Goal: Task Accomplishment & Management: Manage account settings

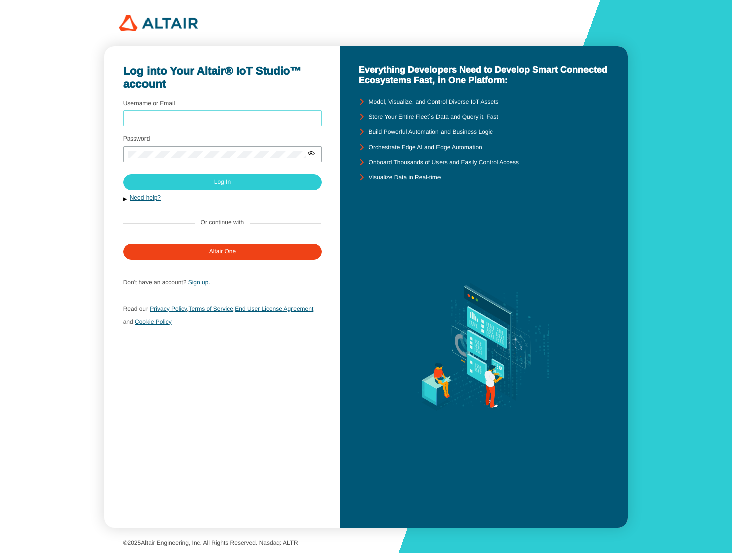
click at [293, 115] on input "Username or Email" at bounding box center [223, 118] width 190 height 7
click at [732, 117] on com-1password-button at bounding box center [732, 276] width 0 height 553
type input "sfineone"
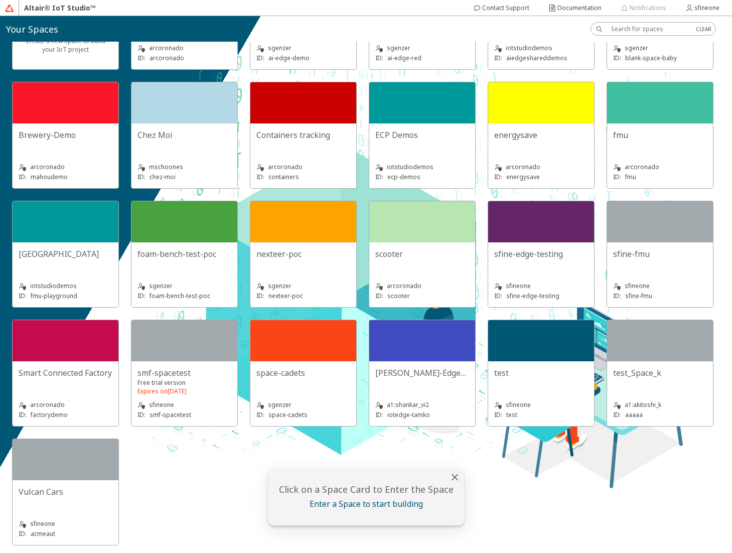
scroll to position [95, 0]
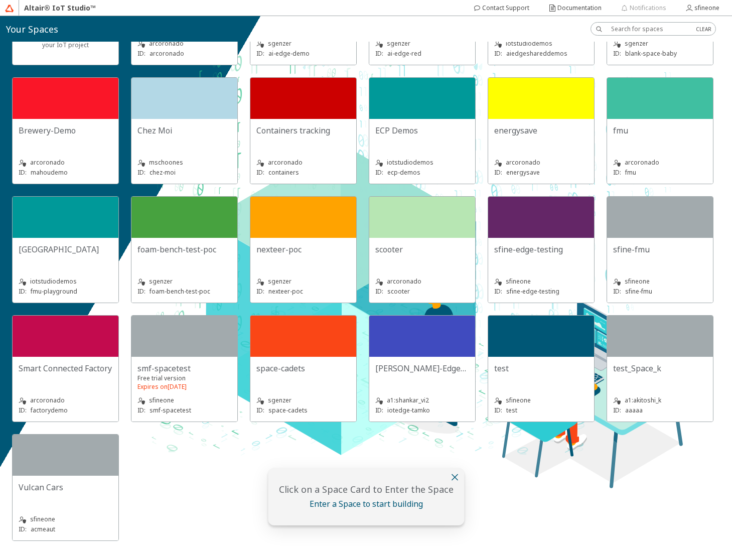
click at [451, 475] on iron-icon at bounding box center [455, 477] width 12 height 12
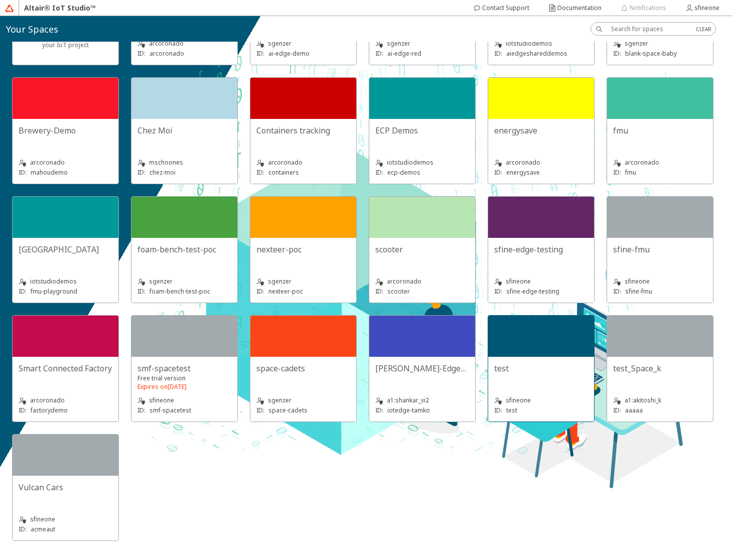
click at [488, 357] on div at bounding box center [541, 336] width 106 height 41
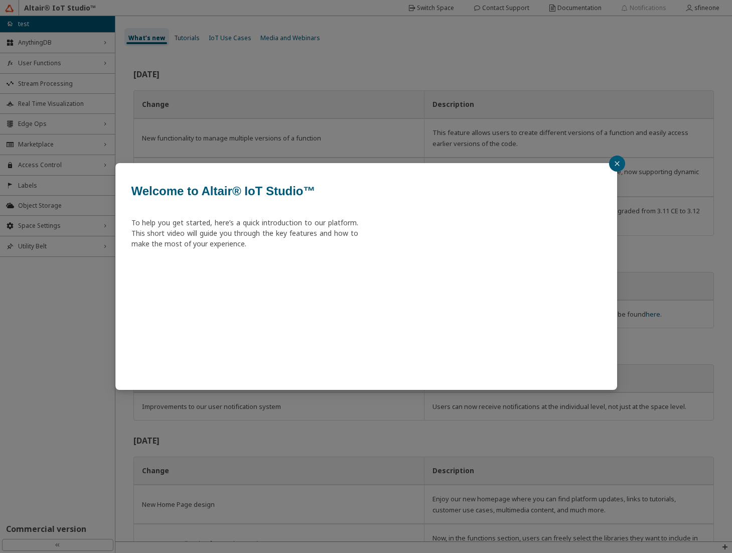
click at [612, 162] on button "button" at bounding box center [617, 164] width 16 height 16
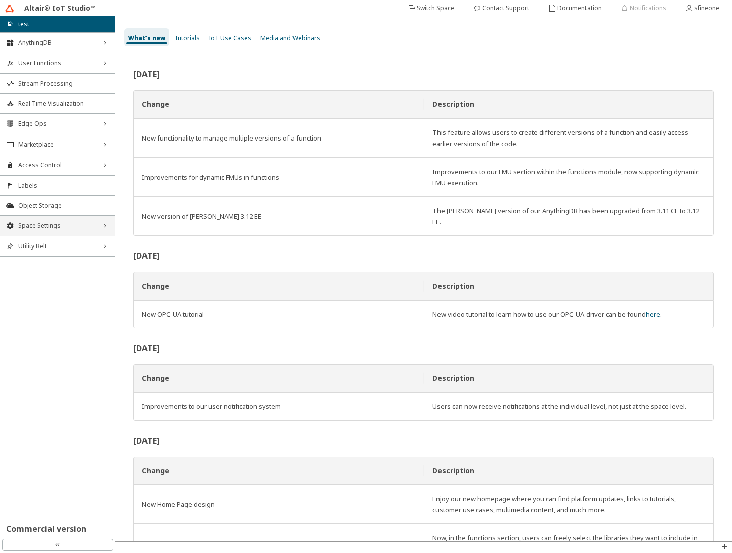
click at [60, 230] on div "Space Settings right_chevron" at bounding box center [57, 226] width 115 height 20
click at [50, 248] on span "General" at bounding box center [63, 245] width 91 height 8
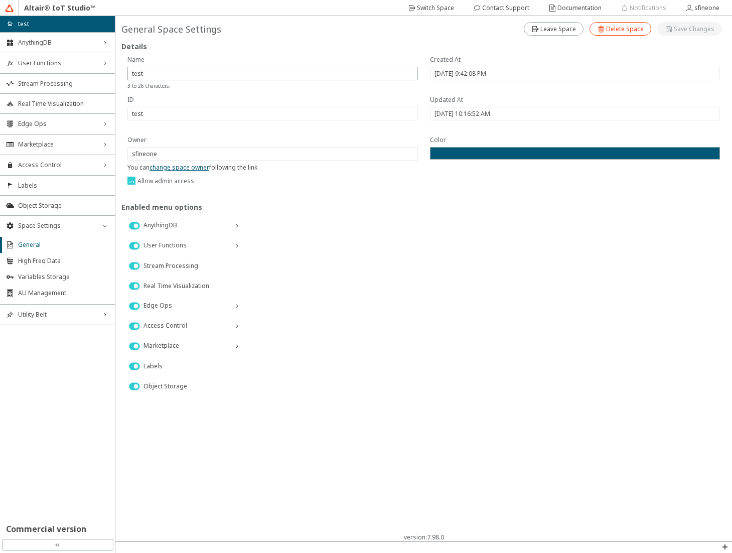
click at [0, 0] on slot "Delete Space" at bounding box center [0, 0] width 0 height 0
click at [0, 0] on slot "Delete" at bounding box center [0, 0] width 0 height 0
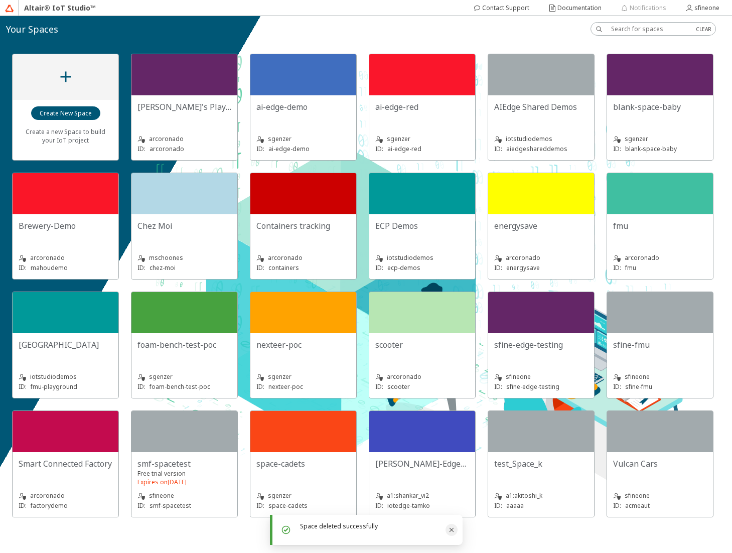
click at [453, 533] on icon "Close" at bounding box center [452, 530] width 8 height 8
click at [174, 434] on div at bounding box center [184, 431] width 106 height 41
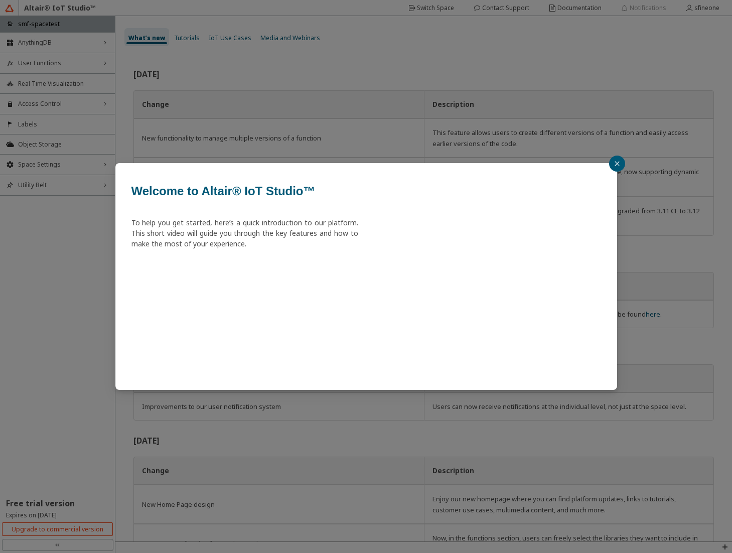
click at [619, 166] on icon "close" at bounding box center [617, 164] width 6 height 6
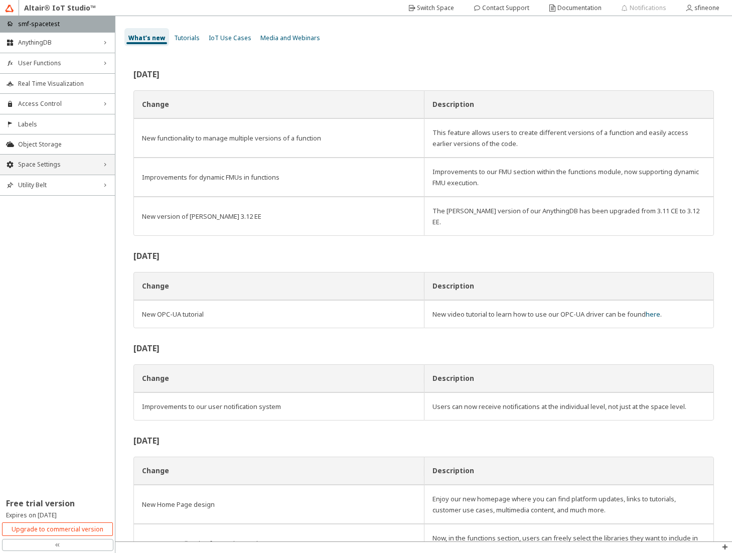
click at [51, 166] on span "Space Settings" at bounding box center [57, 165] width 79 height 8
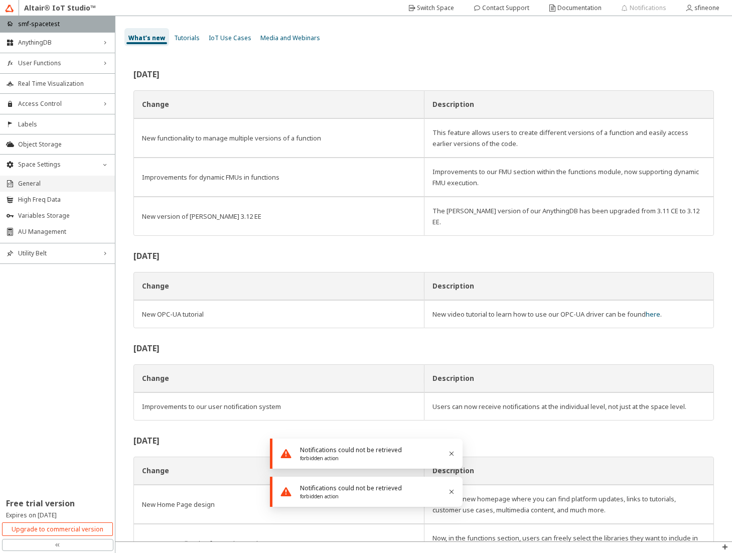
click at [65, 183] on span "General" at bounding box center [63, 184] width 91 height 8
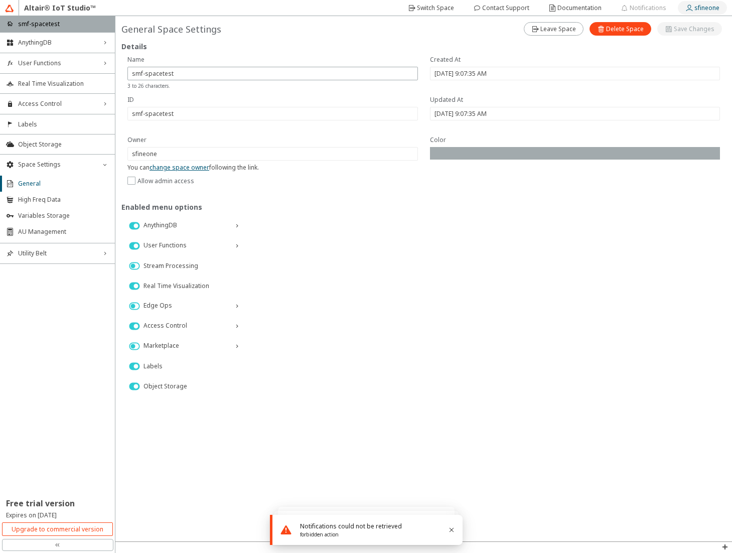
click at [0, 0] on slot "sfineone" at bounding box center [0, 0] width 0 height 0
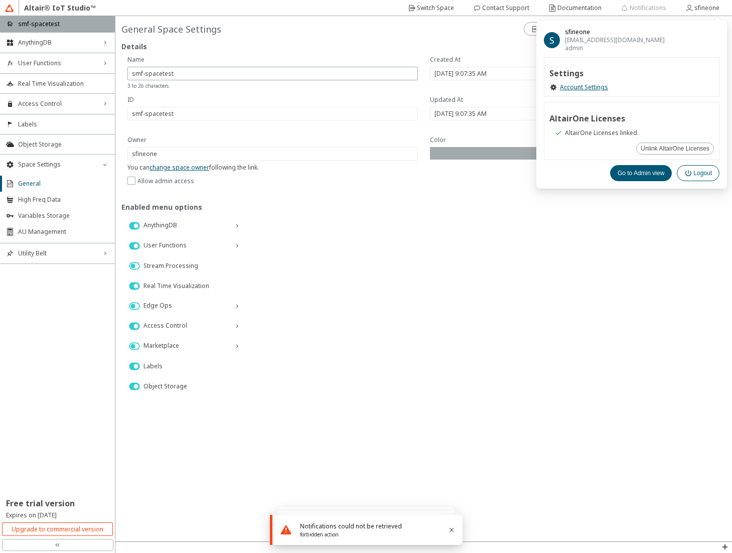
click at [693, 174] on iron-icon at bounding box center [688, 173] width 9 height 8
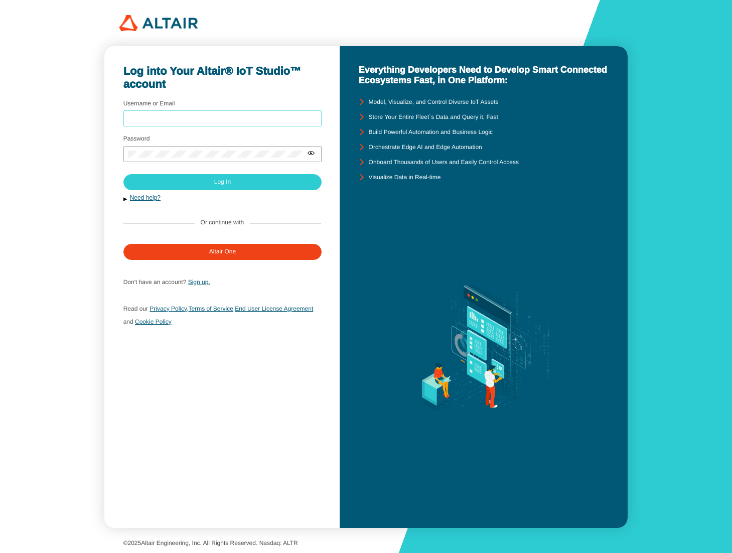
click at [226, 116] on input "Username or Email" at bounding box center [223, 118] width 190 height 7
type input "sfineone"
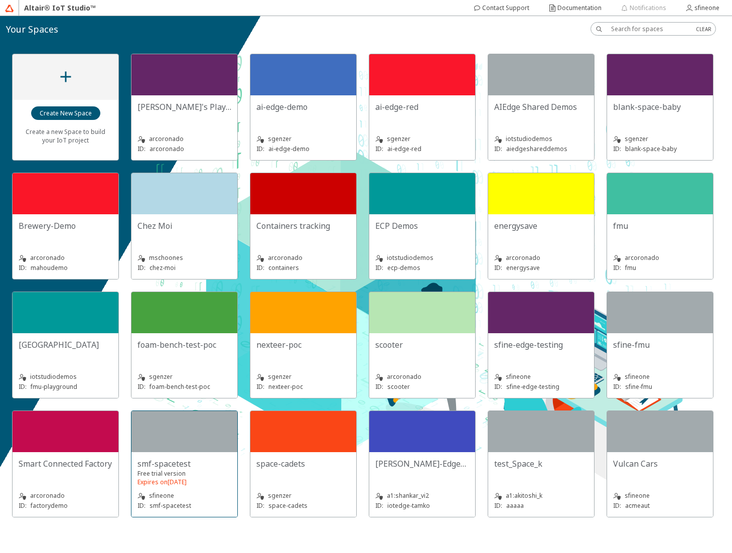
click at [172, 439] on div at bounding box center [184, 431] width 106 height 41
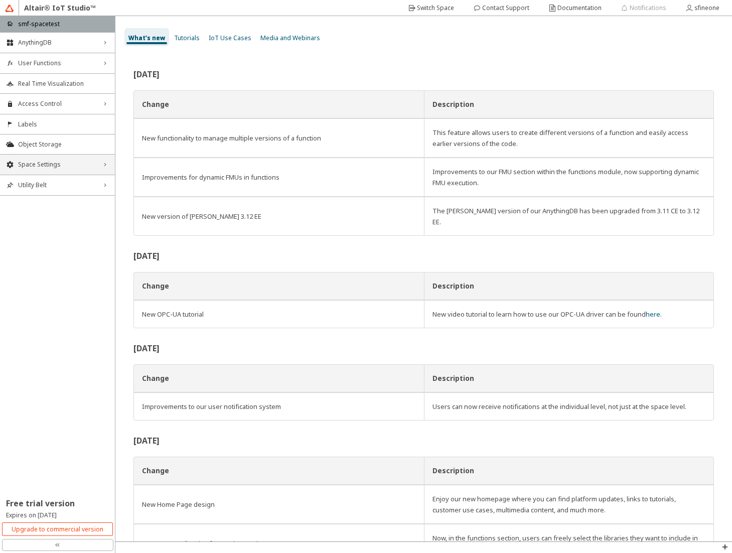
click at [74, 165] on span "Space Settings" at bounding box center [57, 165] width 79 height 8
click at [59, 184] on span "General" at bounding box center [63, 184] width 91 height 8
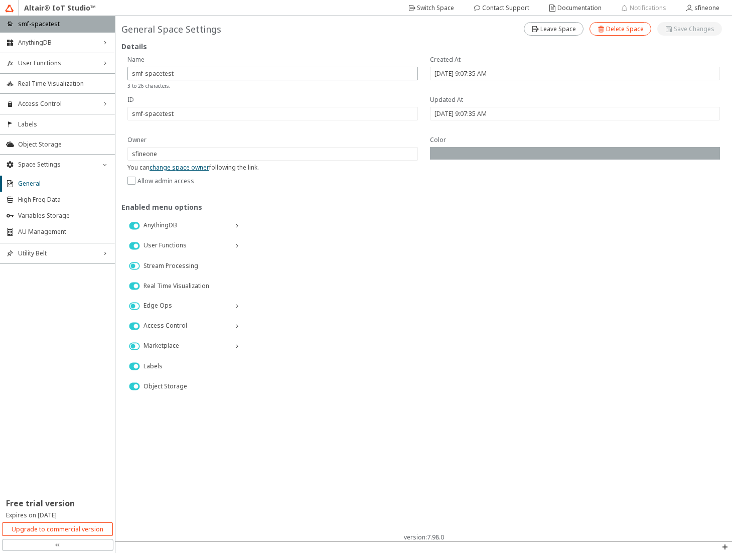
click at [0, 0] on slot "Delete Space" at bounding box center [0, 0] width 0 height 0
click at [479, 303] on paper-button "Delete" at bounding box center [477, 308] width 34 height 14
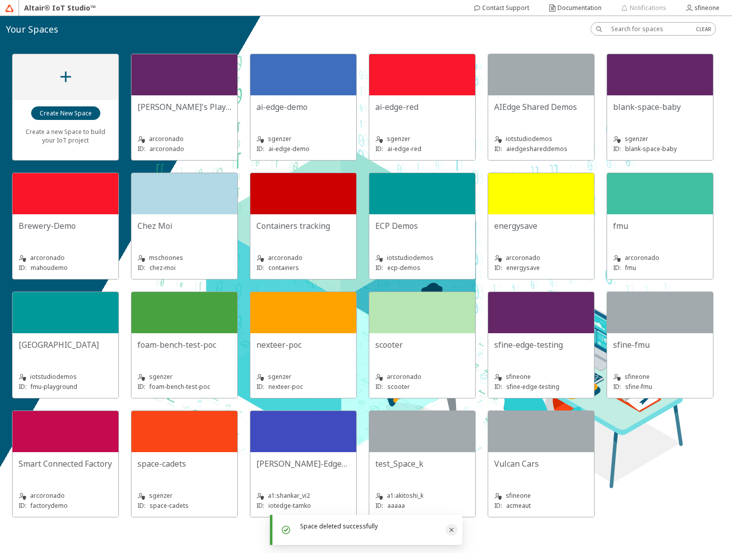
click at [451, 530] on icon "Close" at bounding box center [451, 530] width 5 height 5
click at [538, 319] on div at bounding box center [541, 312] width 106 height 41
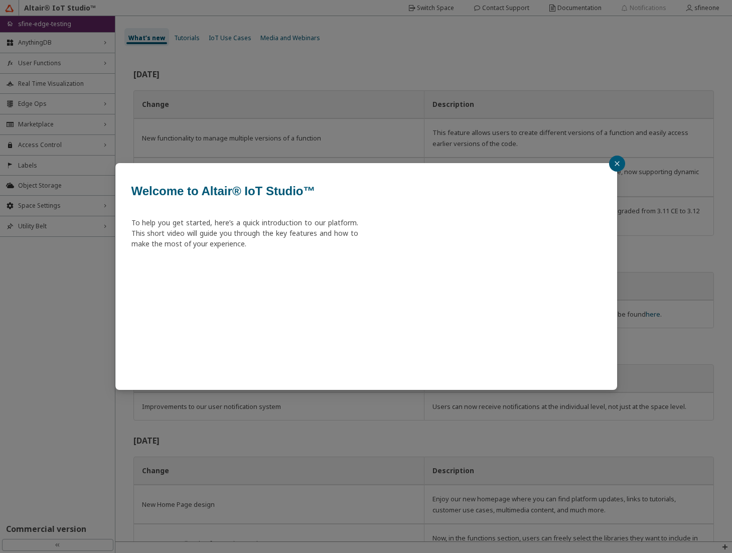
click at [619, 164] on icon "close" at bounding box center [617, 164] width 6 height 6
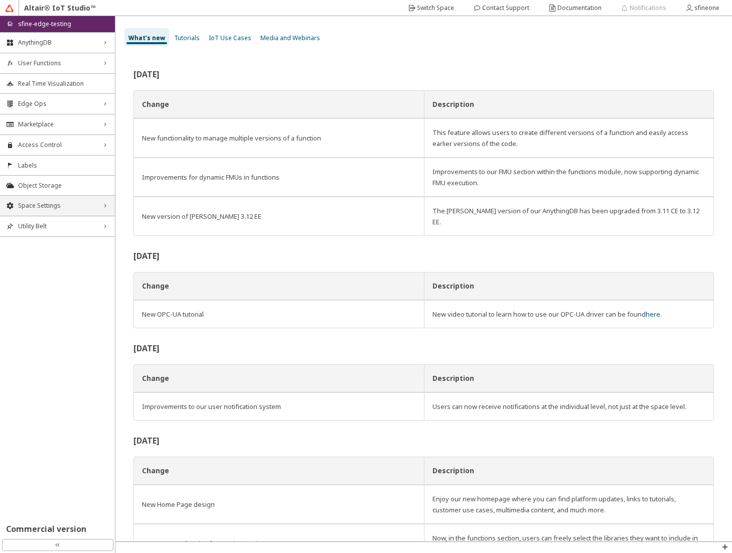
click at [58, 204] on span "Space Settings" at bounding box center [57, 206] width 79 height 8
click at [58, 223] on span "General" at bounding box center [63, 225] width 91 height 8
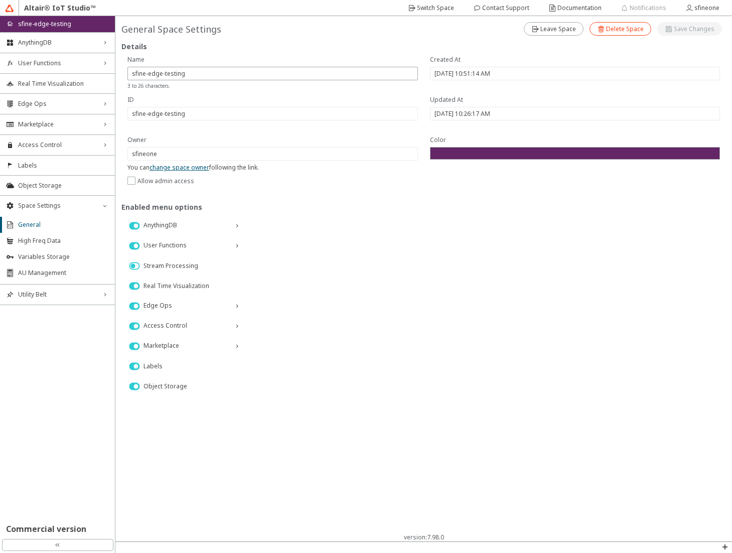
click at [0, 0] on slot "Delete Space" at bounding box center [0, 0] width 0 height 0
click at [0, 0] on slot "Delete" at bounding box center [0, 0] width 0 height 0
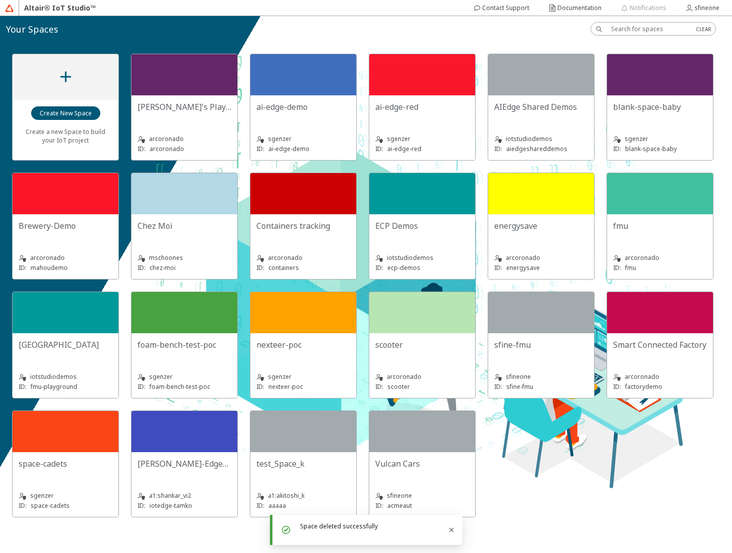
click at [579, 476] on div "Create a new Space to build your IoT project Adolfo's Playground arcoronado ID:…" at bounding box center [366, 286] width 732 height 488
click at [424, 463] on div "Vulcan Cars" at bounding box center [422, 463] width 94 height 11
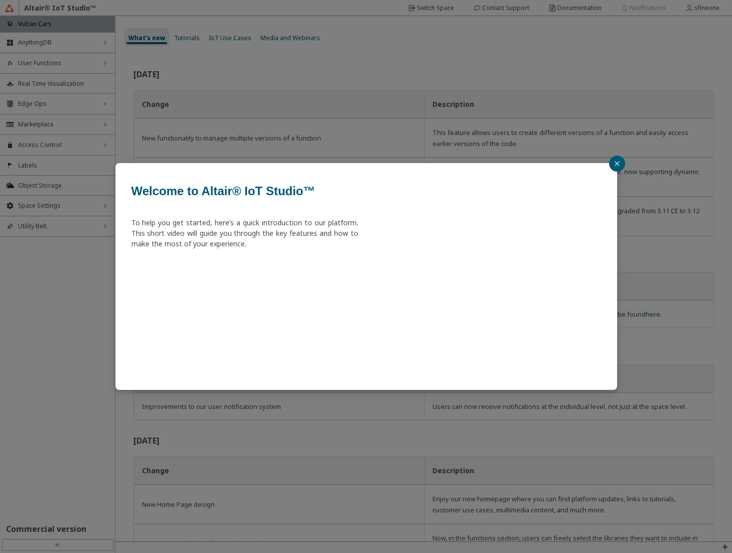
click at [620, 163] on button "button" at bounding box center [617, 164] width 16 height 16
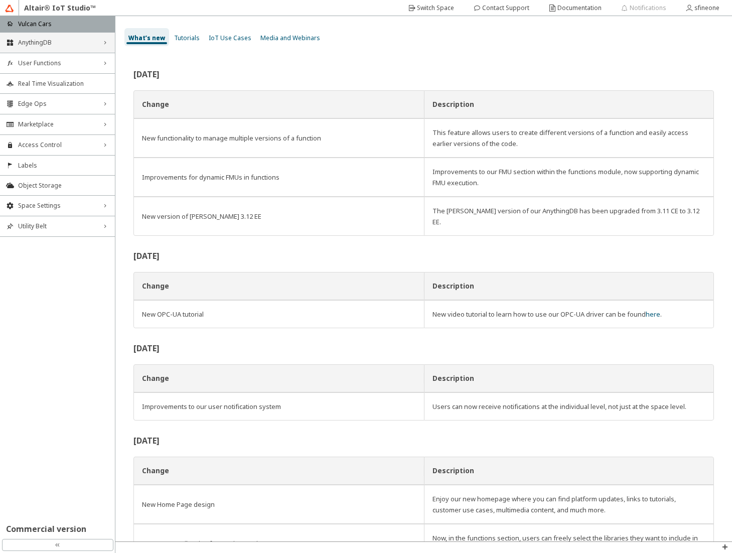
click at [46, 44] on span "AnythingDB" at bounding box center [57, 43] width 79 height 8
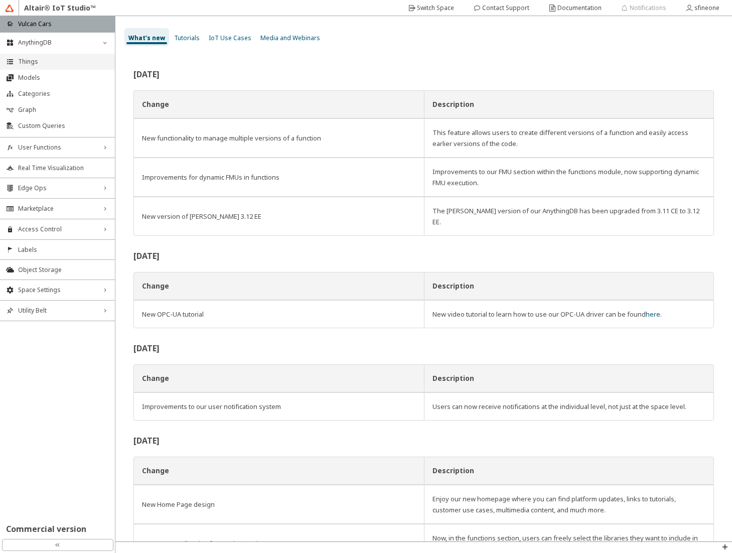
click at [47, 57] on li "Things" at bounding box center [57, 62] width 115 height 16
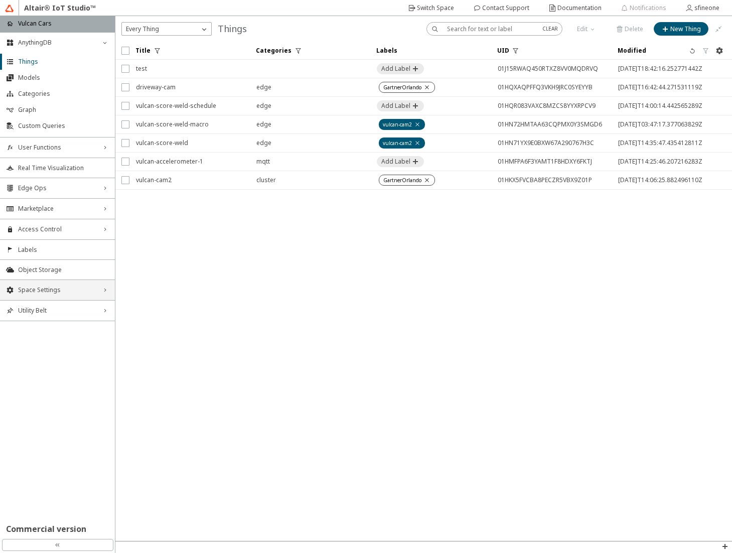
click at [63, 290] on span "Space Settings" at bounding box center [57, 290] width 79 height 8
click at [63, 311] on span "General" at bounding box center [63, 309] width 91 height 8
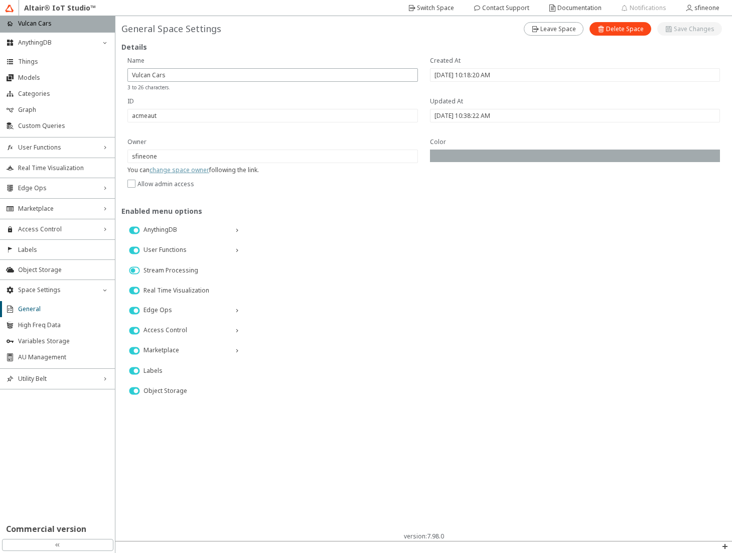
click at [184, 171] on link "change space owner" at bounding box center [180, 170] width 60 height 9
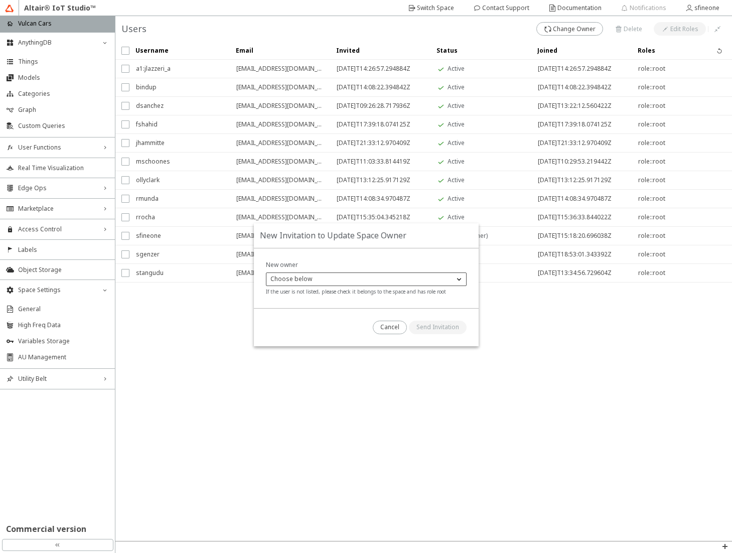
click at [320, 280] on div "Choose below" at bounding box center [360, 279] width 188 height 10
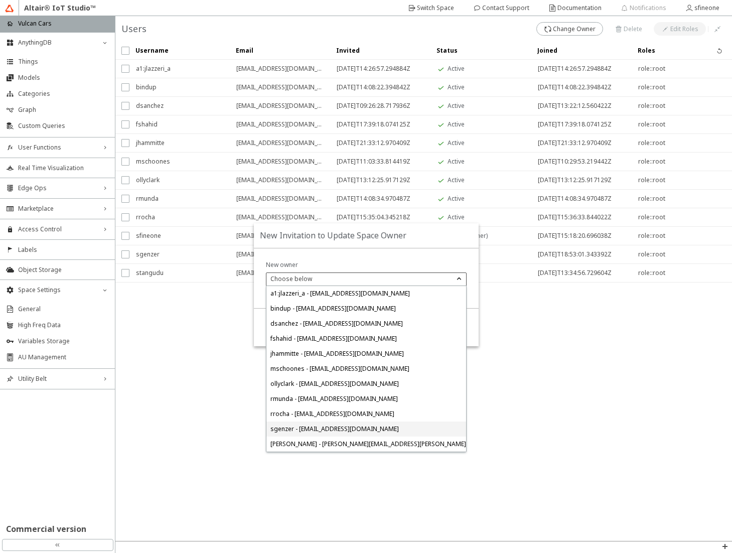
drag, startPoint x: 330, startPoint y: 426, endPoint x: 355, endPoint y: 413, distance: 27.6
click at [331, 426] on span "sgenzer - sgenzer@altair.com" at bounding box center [334, 429] width 128 height 9
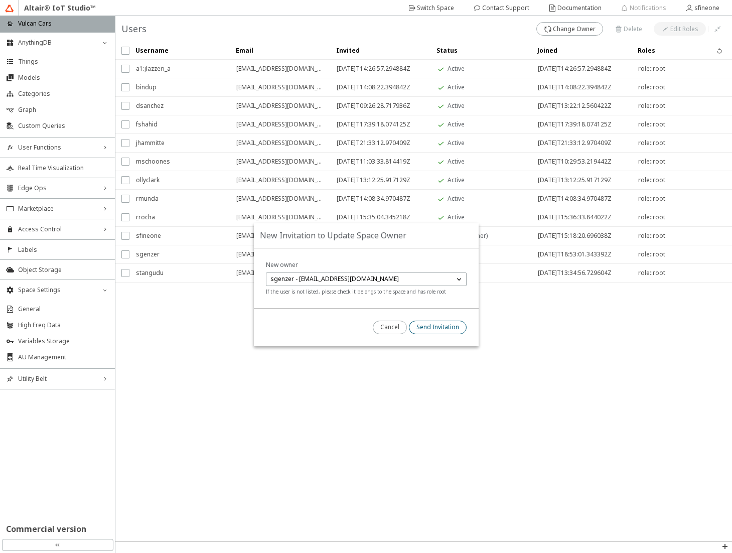
click at [0, 0] on slot "Send Invitation" at bounding box center [0, 0] width 0 height 0
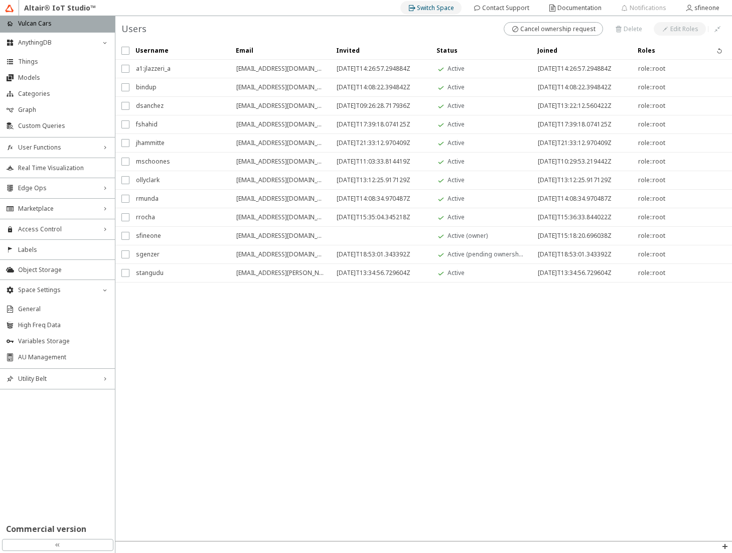
click at [0, 0] on slot "Switch Space" at bounding box center [0, 0] width 0 height 0
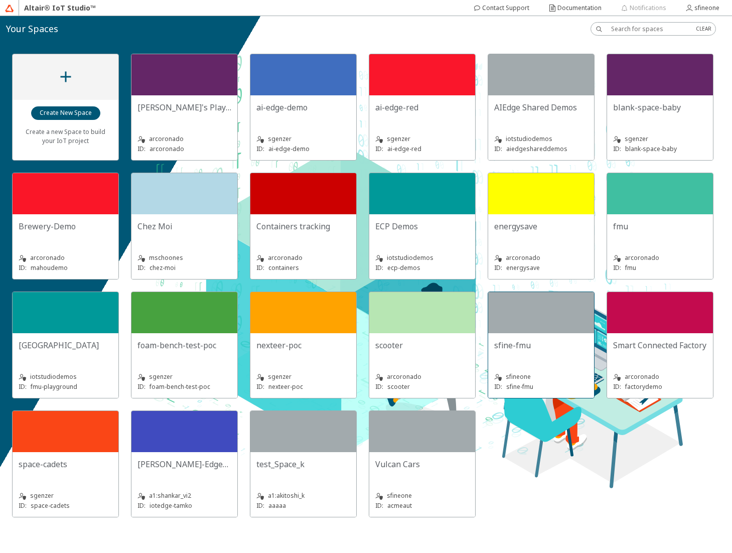
click at [518, 318] on div at bounding box center [541, 312] width 106 height 41
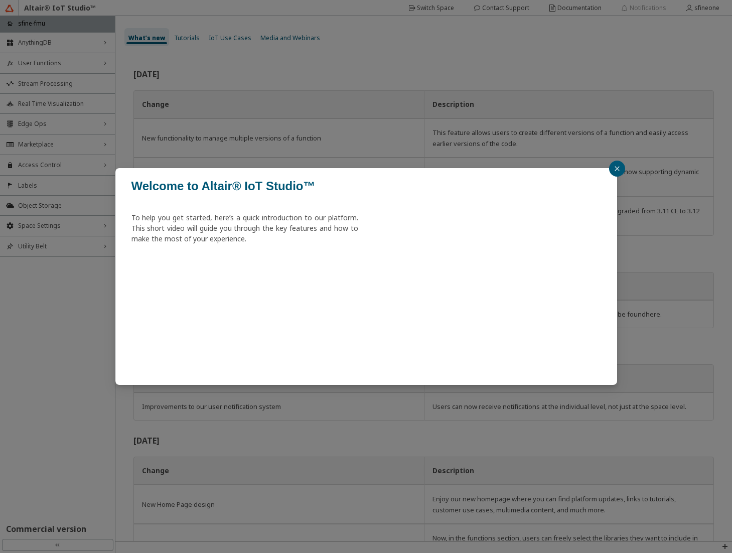
click at [619, 169] on icon "close" at bounding box center [617, 169] width 6 height 6
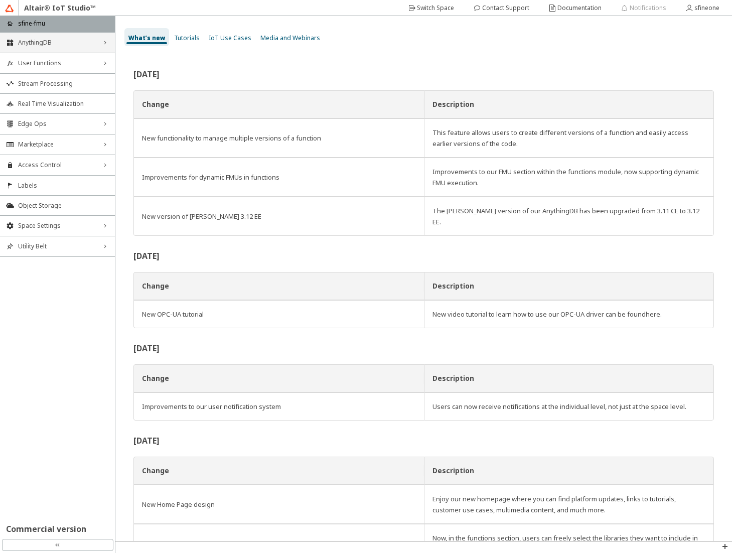
click at [67, 47] on div "AnythingDB right_chevron" at bounding box center [57, 43] width 115 height 20
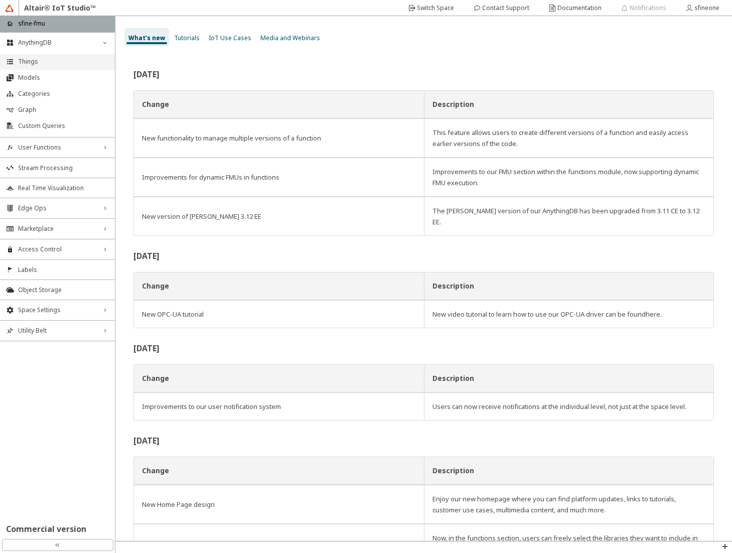
click at [59, 59] on span "Things" at bounding box center [63, 62] width 91 height 8
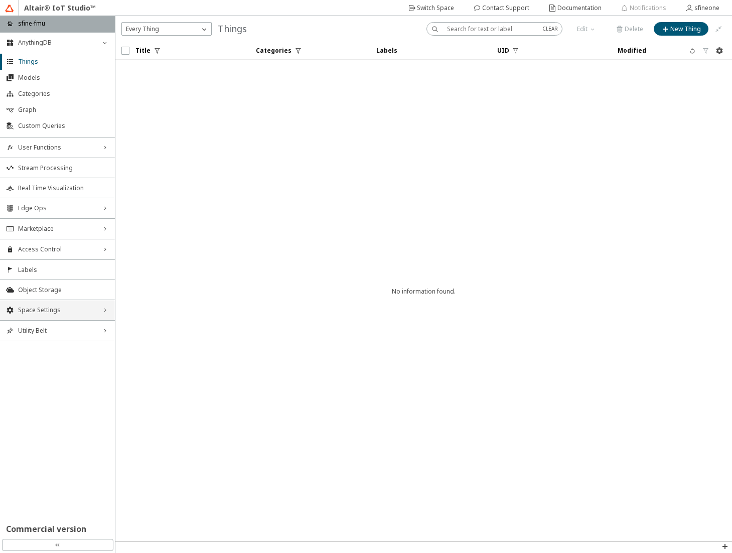
click at [53, 304] on div "Space Settings right_chevron" at bounding box center [57, 310] width 115 height 20
click at [49, 332] on span "General" at bounding box center [63, 329] width 91 height 8
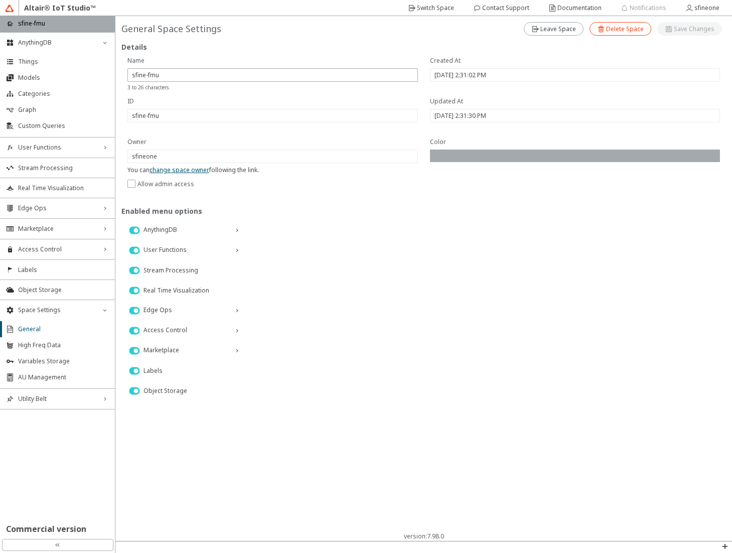
click at [0, 0] on slot "Delete Space" at bounding box center [0, 0] width 0 height 0
click at [0, 0] on slot "Delete" at bounding box center [0, 0] width 0 height 0
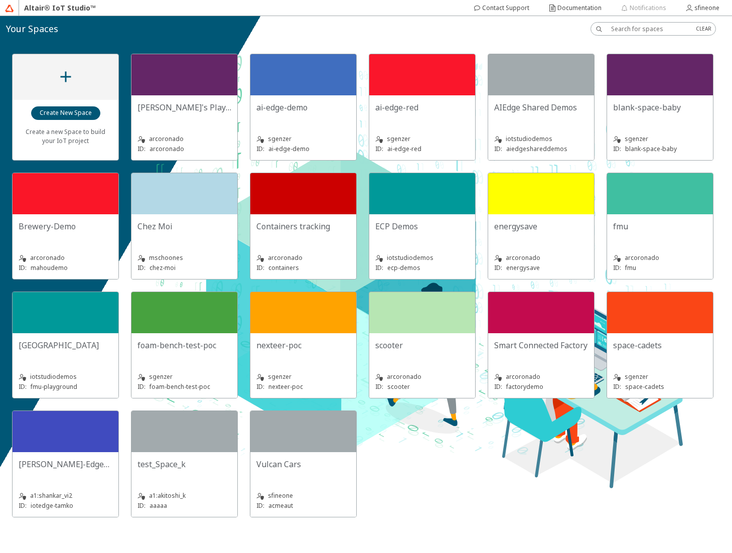
click at [436, 47] on div "Create a new Space to build your IoT project Adolfo's Playground arcoronado ID:…" at bounding box center [366, 286] width 732 height 488
click at [707, 13] on div "sfineone" at bounding box center [707, 8] width 25 height 16
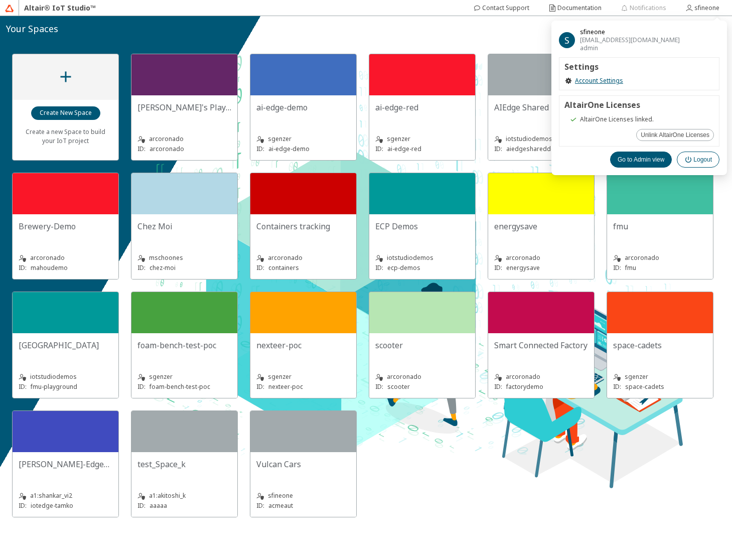
click at [0, 0] on slot "Logout" at bounding box center [0, 0] width 0 height 0
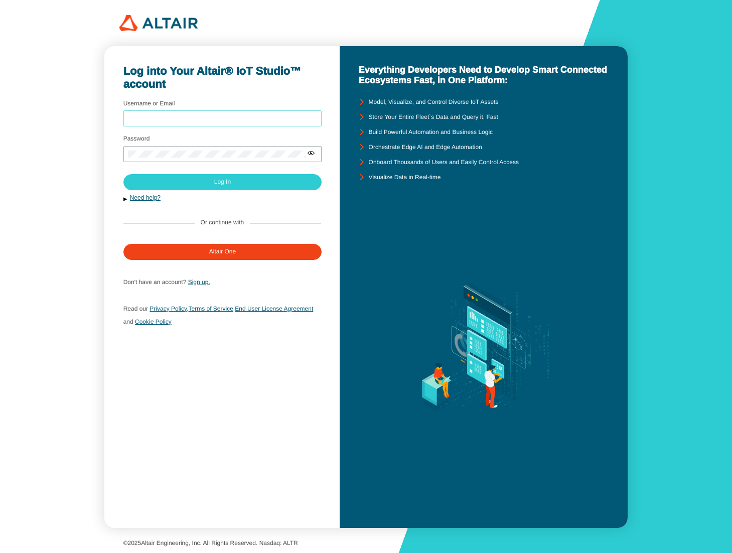
click at [254, 119] on input "Username or Email" at bounding box center [223, 118] width 190 height 7
type input "iotstudiodemos"
